Goal: Navigation & Orientation: Find specific page/section

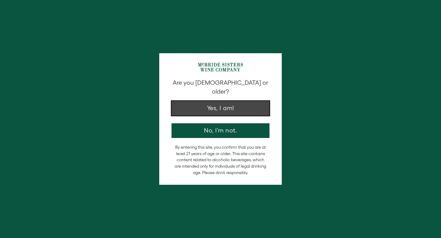
click at [208, 102] on button "Yes, I am!" at bounding box center [220, 108] width 98 height 15
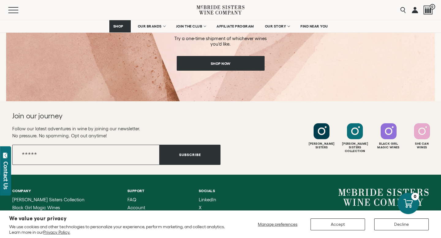
scroll to position [1066, 0]
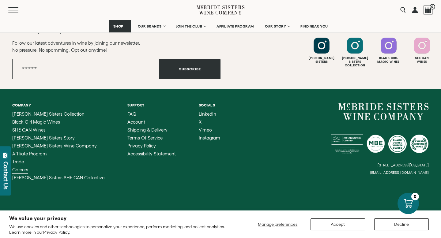
click at [25, 172] on span "Careers" at bounding box center [20, 169] width 16 height 5
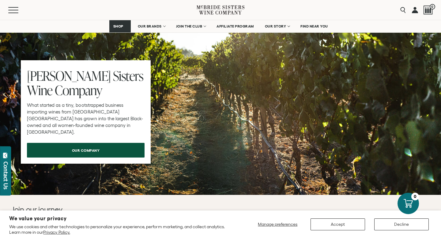
scroll to position [644, 0]
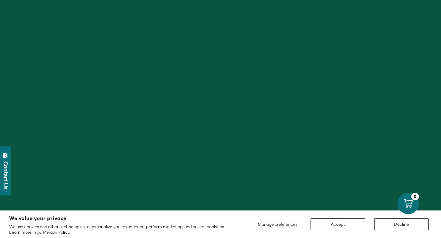
scroll to position [1045, 0]
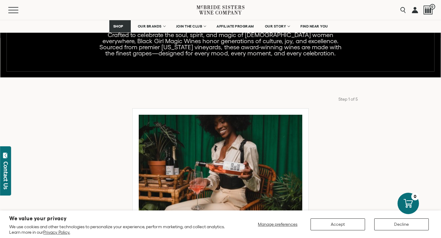
scroll to position [160, 0]
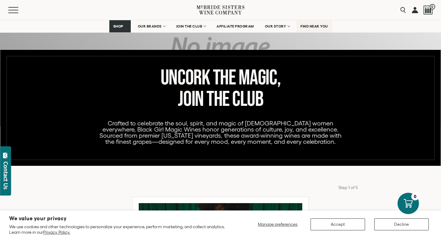
click at [300, 29] on link "FIND NEAR YOU" at bounding box center [314, 26] width 36 height 12
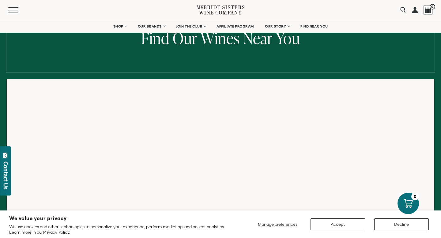
scroll to position [75, 0]
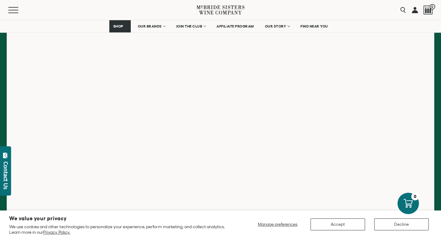
scroll to position [103, 0]
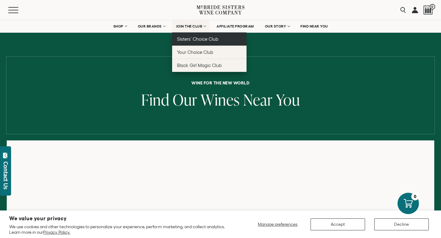
click at [200, 38] on span "Sisters' Choice Club" at bounding box center [197, 38] width 41 height 5
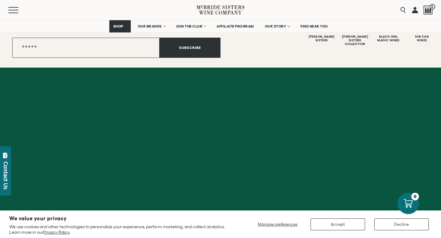
scroll to position [897, 0]
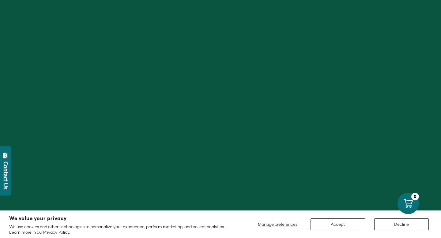
scroll to position [160, 0]
